Goal: Task Accomplishment & Management: Manage account settings

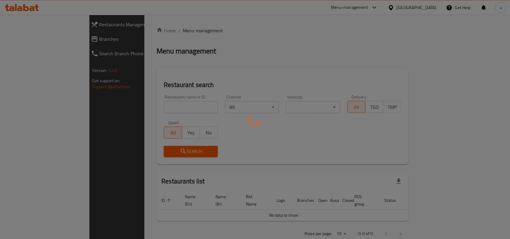
click at [238, 63] on div at bounding box center [255, 119] width 510 height 239
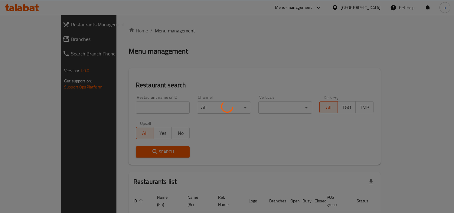
click at [191, 67] on div at bounding box center [227, 106] width 454 height 213
click at [29, 42] on div at bounding box center [227, 106] width 454 height 213
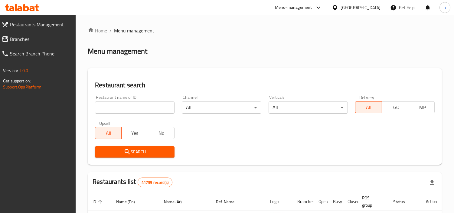
click at [37, 38] on span "Branches" at bounding box center [40, 38] width 61 height 7
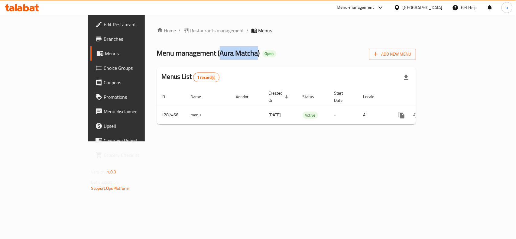
drag, startPoint x: 161, startPoint y: 52, endPoint x: 200, endPoint y: 58, distance: 39.8
click at [200, 58] on span "Menu management ( Aura Matcha )" at bounding box center [208, 53] width 103 height 14
copy span "Aura Matcha"
click at [191, 31] on span "Restaurants management" at bounding box center [218, 30] width 54 height 7
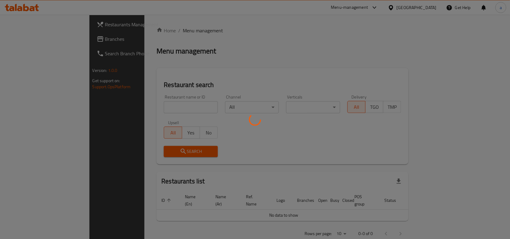
click at [32, 42] on div at bounding box center [255, 119] width 510 height 239
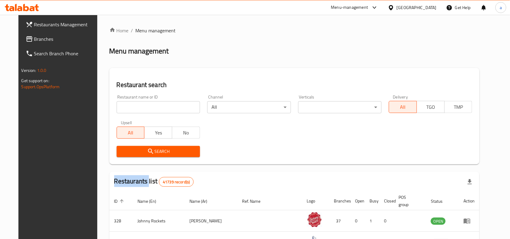
click at [32, 42] on div at bounding box center [255, 119] width 510 height 239
click at [34, 42] on span "Branches" at bounding box center [66, 38] width 65 height 7
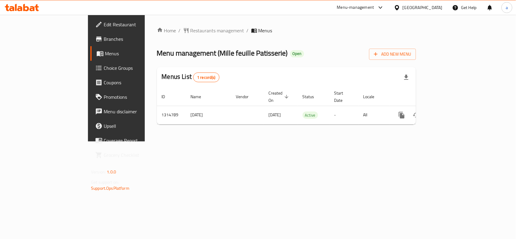
click at [90, 20] on link "Edit Restaurant" at bounding box center [132, 24] width 84 height 15
